Goal: Navigation & Orientation: Find specific page/section

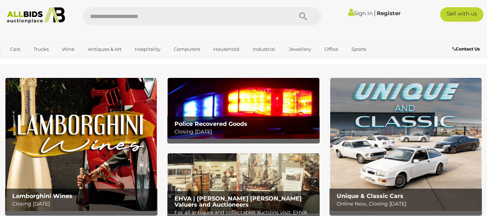
click at [418, 133] on img at bounding box center [405, 144] width 151 height 133
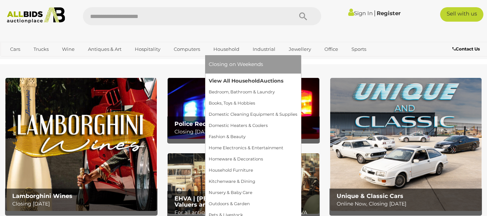
click at [228, 81] on link "View All Household Auctions" at bounding box center [253, 80] width 89 height 11
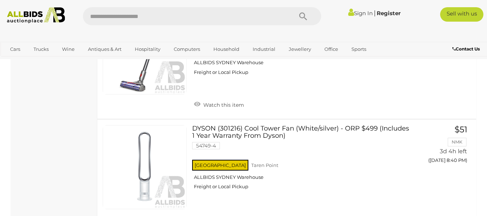
scroll to position [5543, 0]
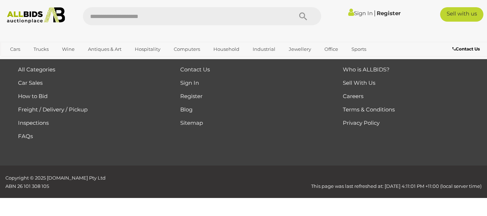
scroll to position [97, 0]
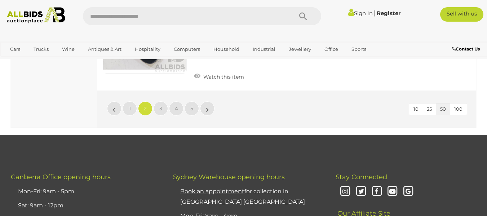
scroll to position [5472, 0]
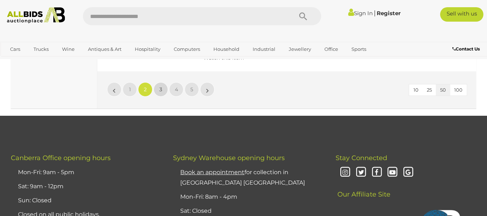
click at [161, 86] on span "3" at bounding box center [160, 89] width 3 height 6
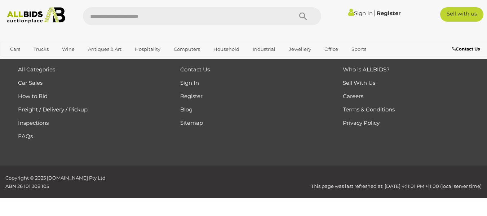
scroll to position [97, 0]
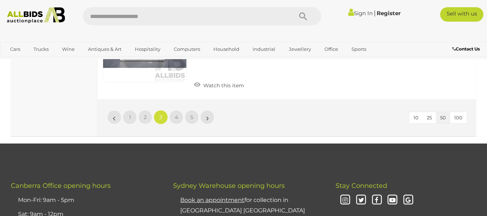
scroll to position [5516, 0]
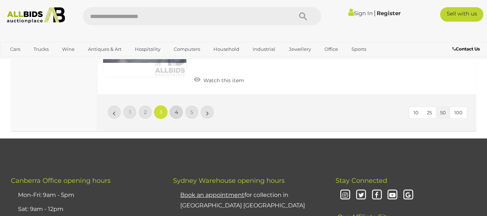
click at [174, 105] on link "4" at bounding box center [176, 112] width 14 height 14
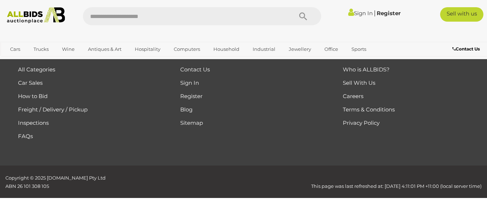
scroll to position [97, 0]
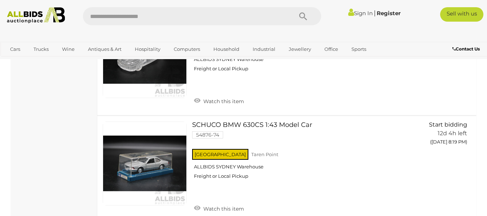
scroll to position [5461, 0]
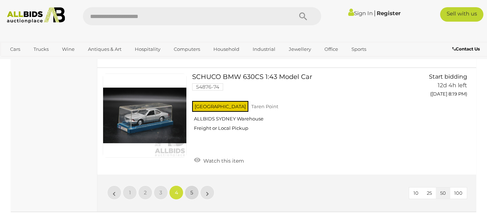
click at [189, 185] on link "5" at bounding box center [191, 192] width 14 height 14
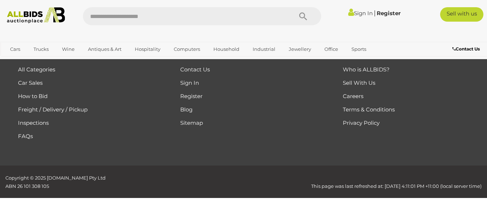
scroll to position [97, 0]
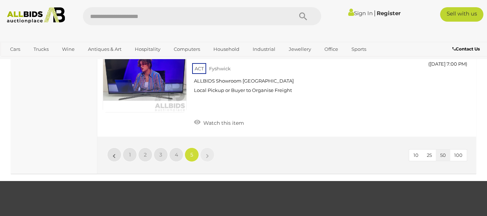
scroll to position [4061, 0]
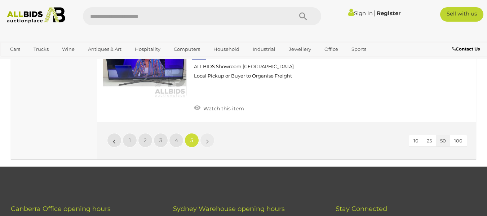
click at [207, 134] on li "»" at bounding box center [207, 140] width 14 height 14
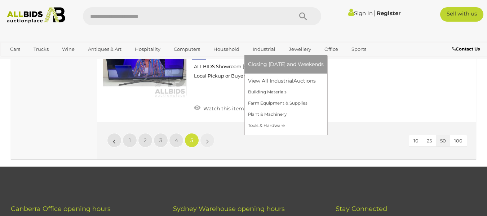
click at [263, 49] on link "Industrial" at bounding box center [264, 49] width 32 height 12
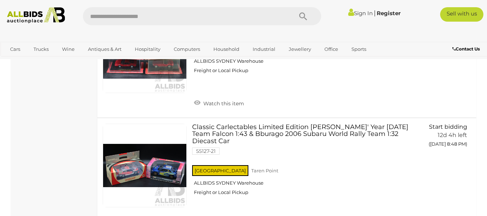
scroll to position [3138, 0]
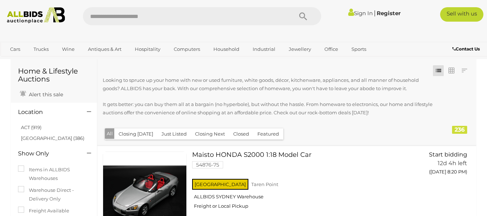
scroll to position [10, 0]
